Goal: Check status: Check status

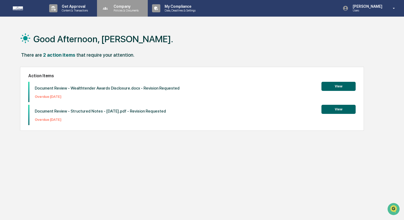
click at [135, 11] on p "Policies & Documents" at bounding box center [125, 11] width 32 height 4
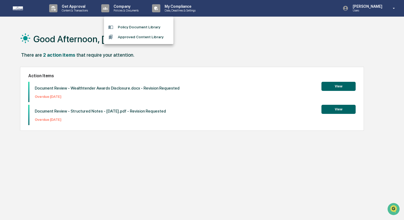
click at [207, 50] on div at bounding box center [202, 110] width 404 height 220
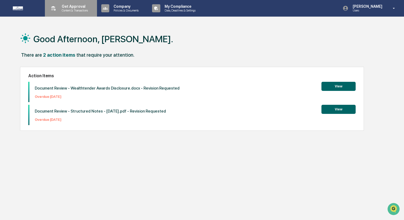
click at [70, 12] on div "Get Approval Content & Transactions" at bounding box center [70, 8] width 47 height 17
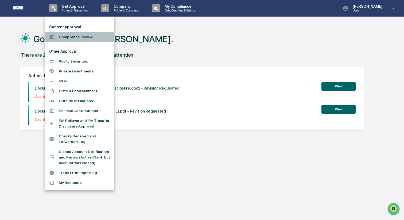
click at [79, 35] on li "Compliance Review" at bounding box center [80, 37] width 70 height 10
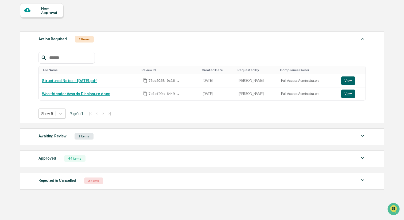
scroll to position [58, 0]
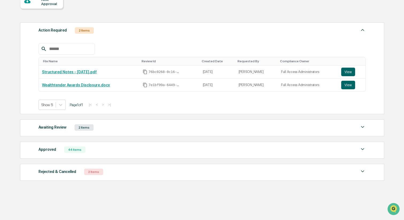
click at [119, 134] on div "Awaiting Review 2 Items File Name Review Id Created Date Requested By Complianc…" at bounding box center [202, 128] width 364 height 17
click at [119, 132] on div "Awaiting Review 2 Items File Name Review Id Created Date Requested By Complianc…" at bounding box center [202, 128] width 364 height 17
click at [141, 128] on div "Awaiting Review 2 Items" at bounding box center [203, 127] width 328 height 7
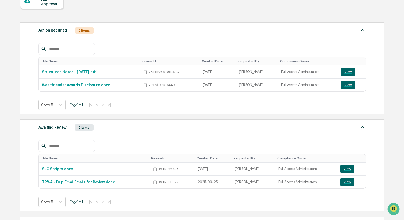
click at [141, 128] on div "Awaiting Review 2 Items" at bounding box center [203, 127] width 328 height 7
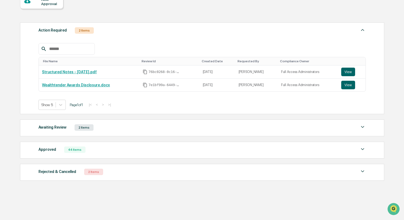
click at [135, 156] on div "Approved 44 Items File Name Review Id Created Date Requested By Compliance Owne…" at bounding box center [202, 150] width 364 height 17
click at [135, 150] on div "Approved 44 Items" at bounding box center [203, 149] width 328 height 7
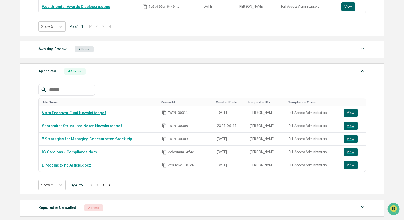
scroll to position [137, 0]
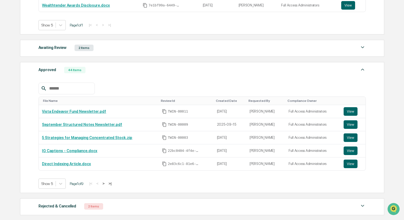
click at [171, 73] on div "Approved 44 Items" at bounding box center [203, 69] width 328 height 7
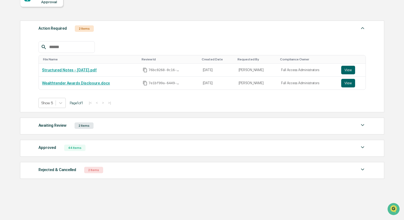
scroll to position [58, 0]
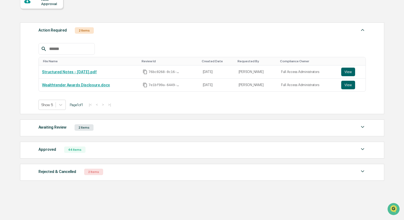
click at [86, 149] on div "Approved 44 Items" at bounding box center [203, 149] width 328 height 7
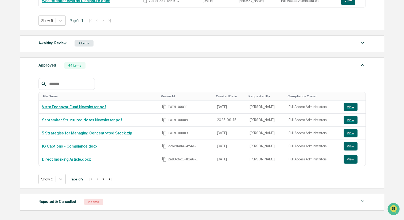
scroll to position [145, 0]
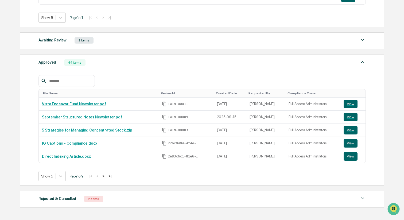
click at [106, 176] on button ">" at bounding box center [103, 176] width 5 height 5
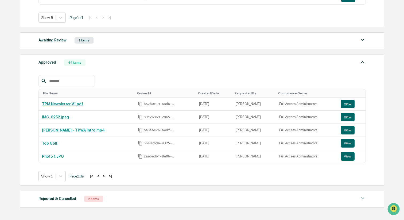
click at [107, 176] on button ">" at bounding box center [103, 176] width 5 height 5
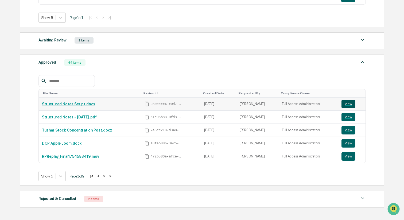
click at [349, 104] on button "View" at bounding box center [349, 104] width 14 height 9
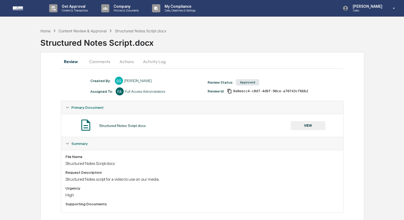
click at [299, 129] on button "VIEW" at bounding box center [308, 125] width 35 height 9
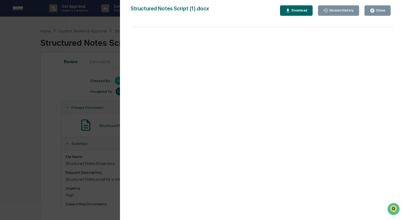
click at [373, 14] on button "Close" at bounding box center [378, 10] width 26 height 10
